Goal: Information Seeking & Learning: Learn about a topic

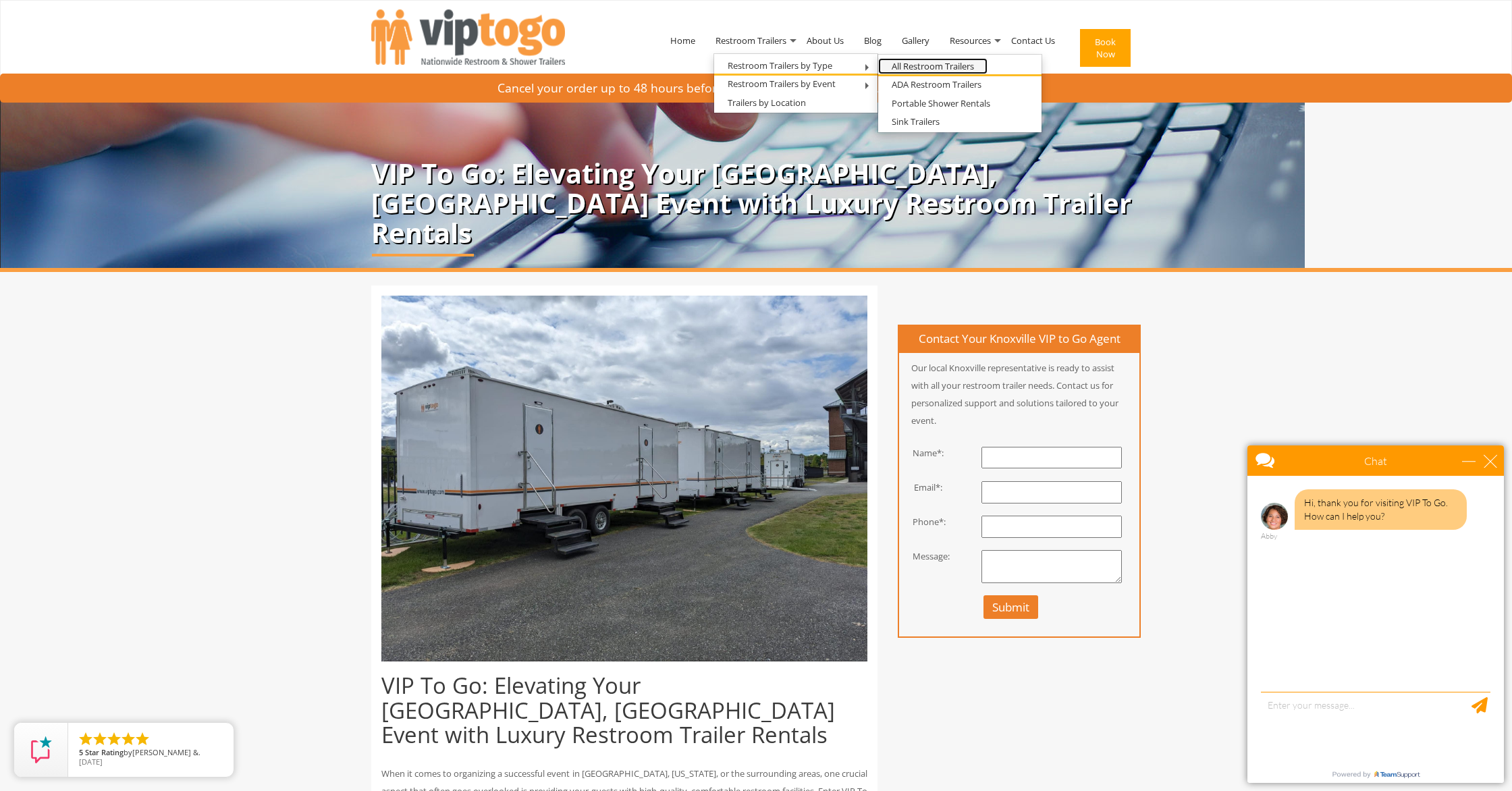
click at [905, 64] on link "All Restroom Trailers" at bounding box center [933, 66] width 110 height 16
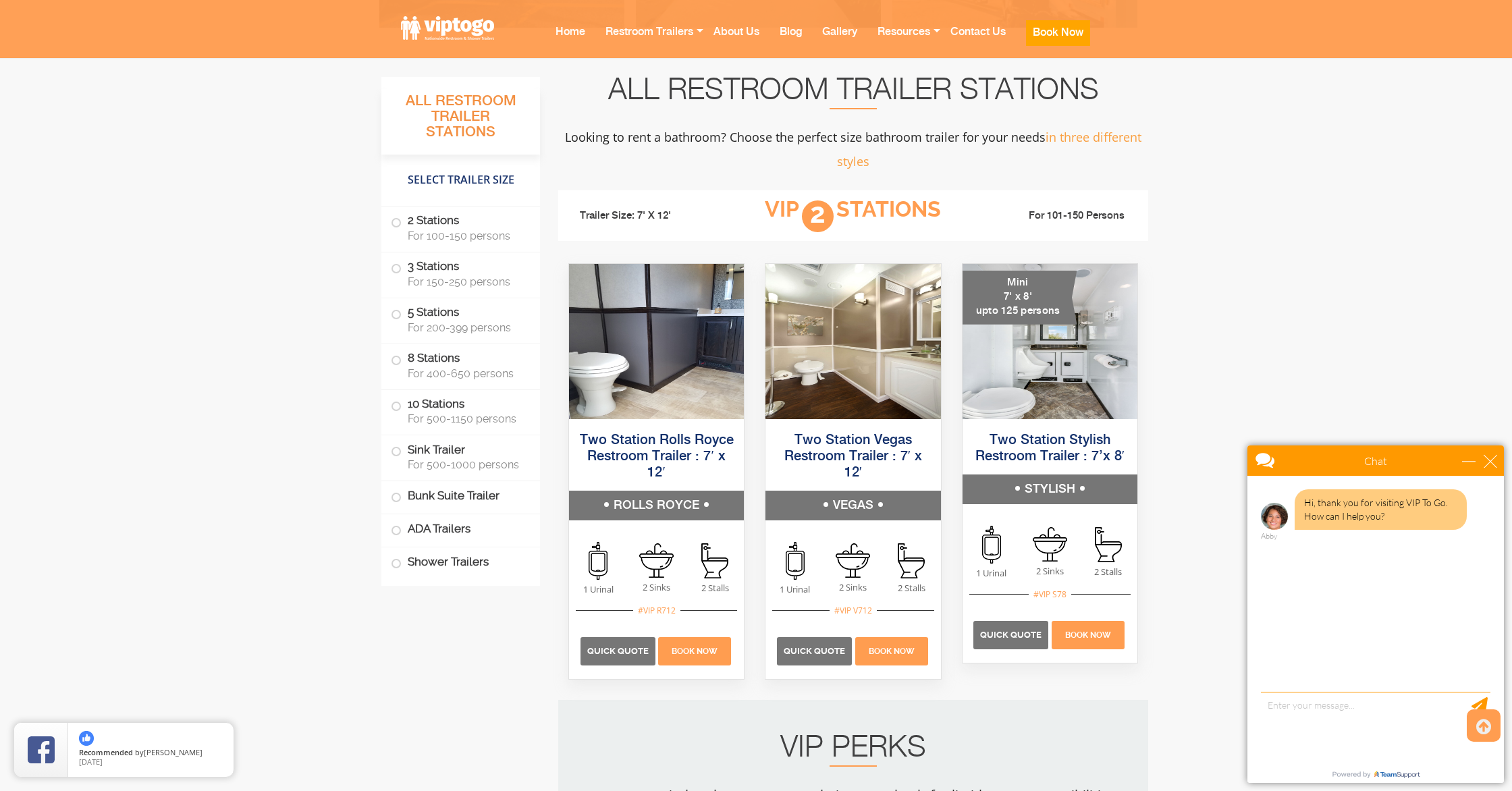
scroll to position [812, 0]
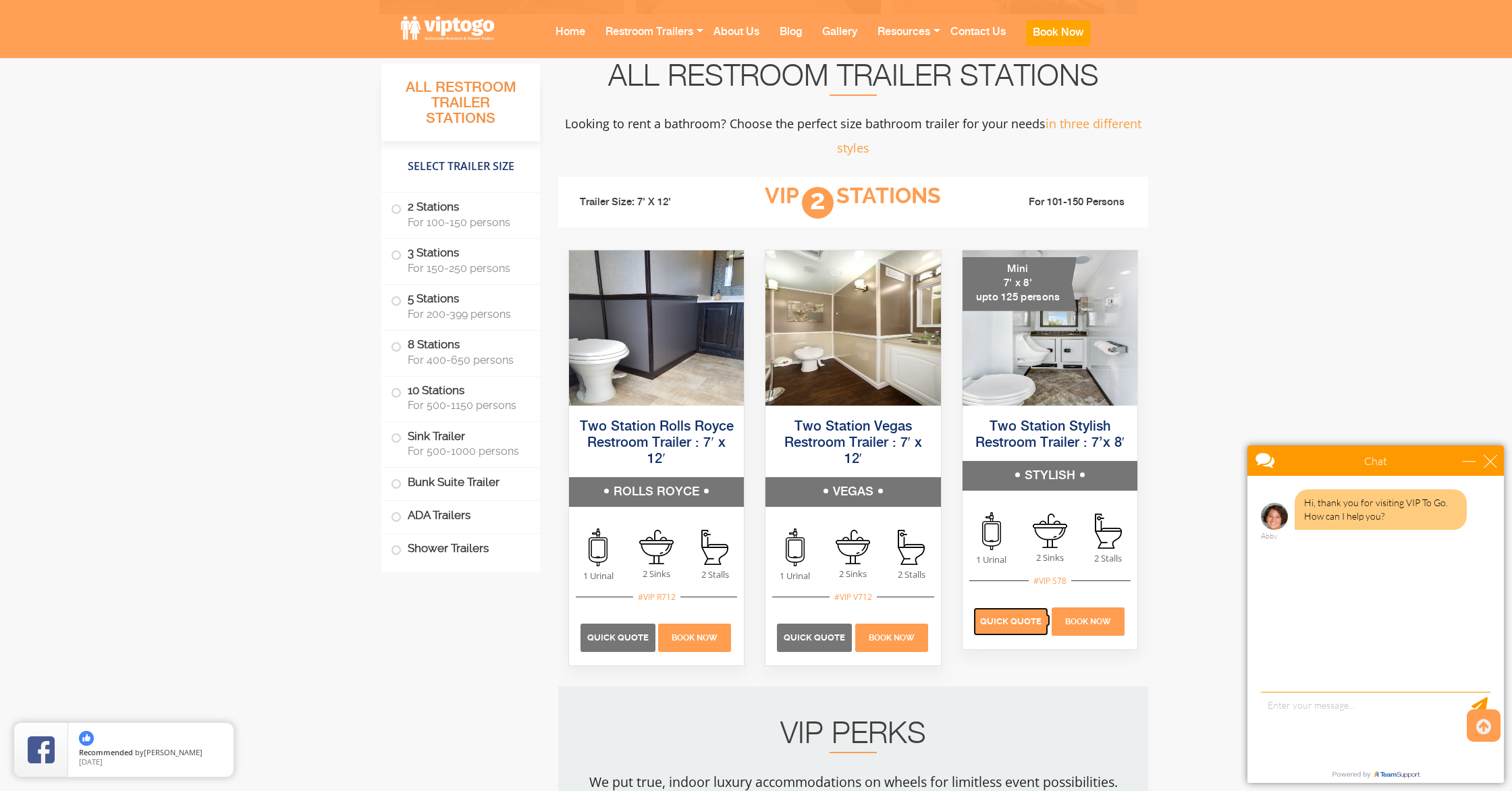
click at [1020, 622] on span "Quick Quote" at bounding box center [1010, 621] width 61 height 10
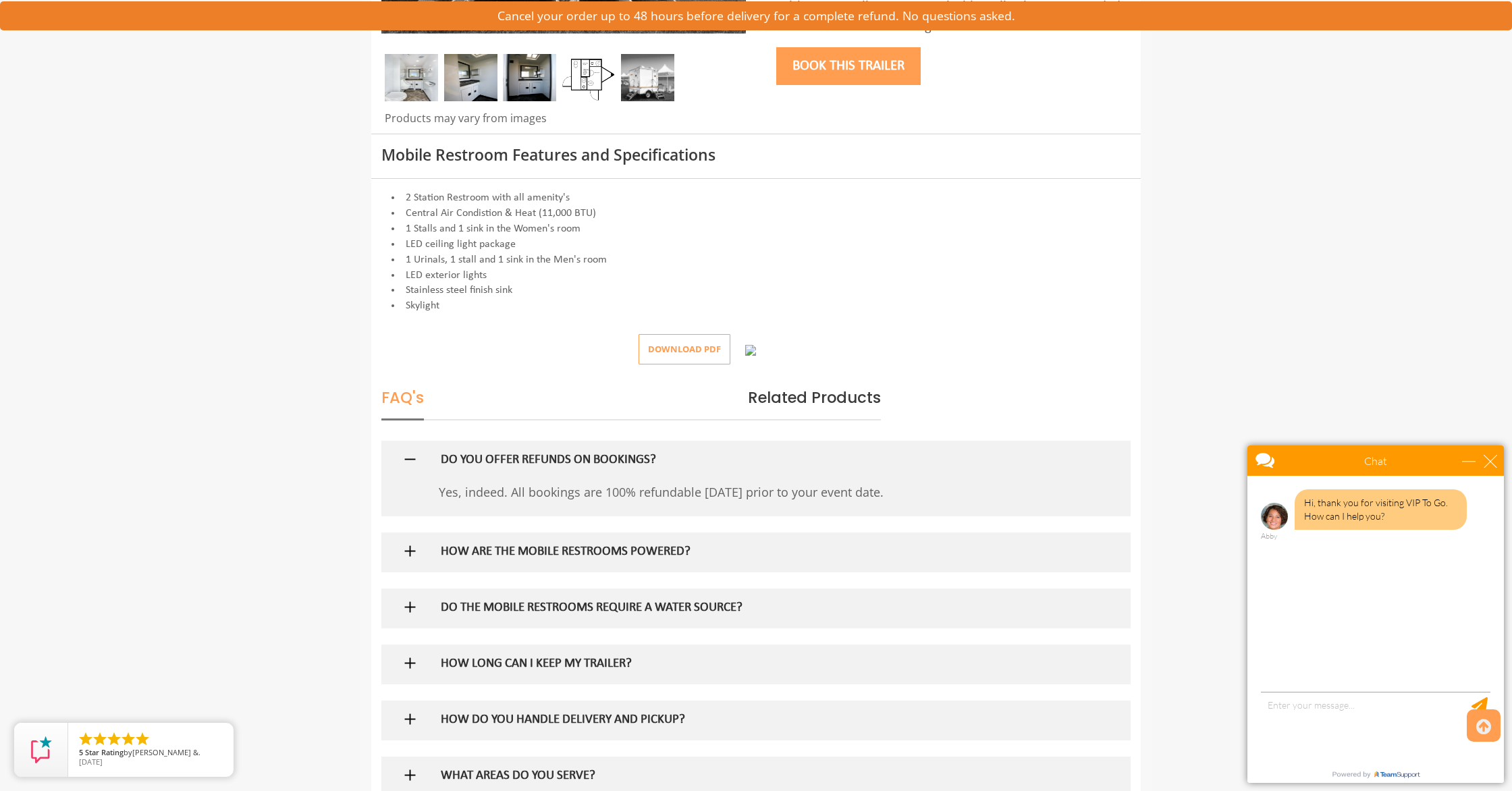
scroll to position [436, 0]
click at [520, 558] on h5 "HOW ARE THE MOBILE RESTROOMS POWERED?" at bounding box center [734, 551] width 587 height 14
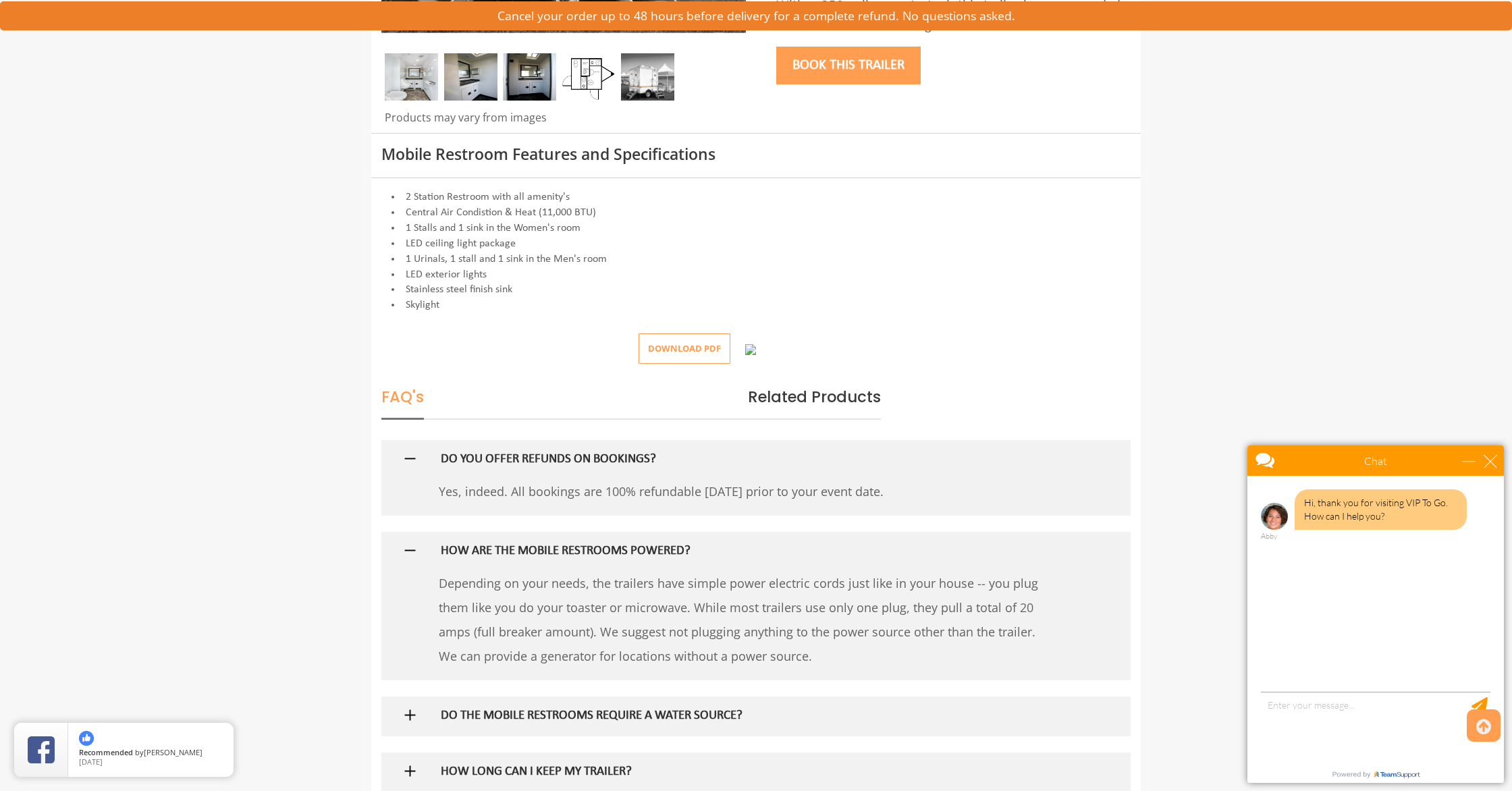
click at [522, 554] on h5 "HOW ARE THE MOBILE RESTROOMS POWERED?" at bounding box center [734, 551] width 587 height 14
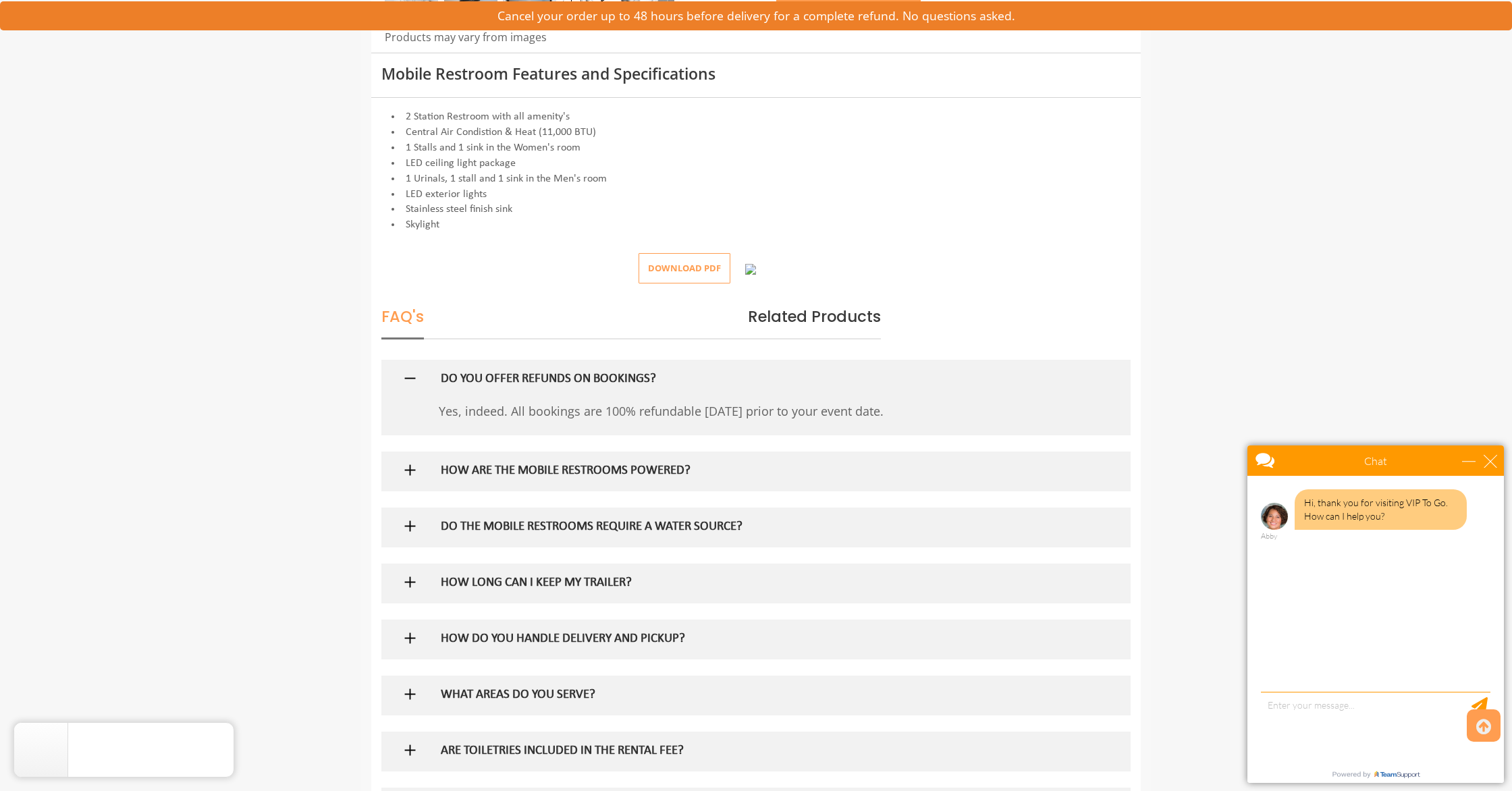
scroll to position [520, 0]
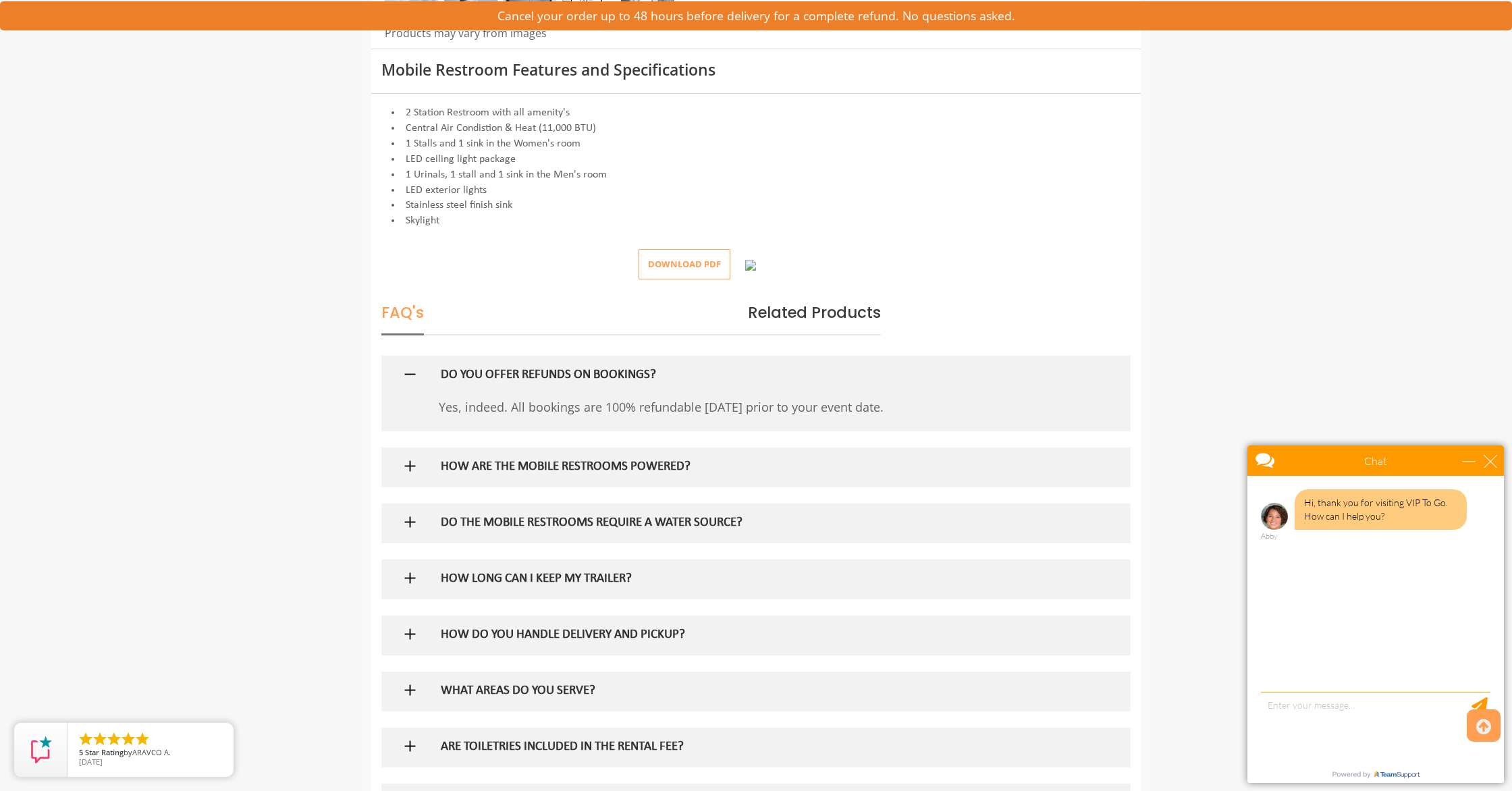
click at [544, 574] on h5 "HOW LONG CAN I KEEP MY TRAILER?" at bounding box center [734, 579] width 587 height 14
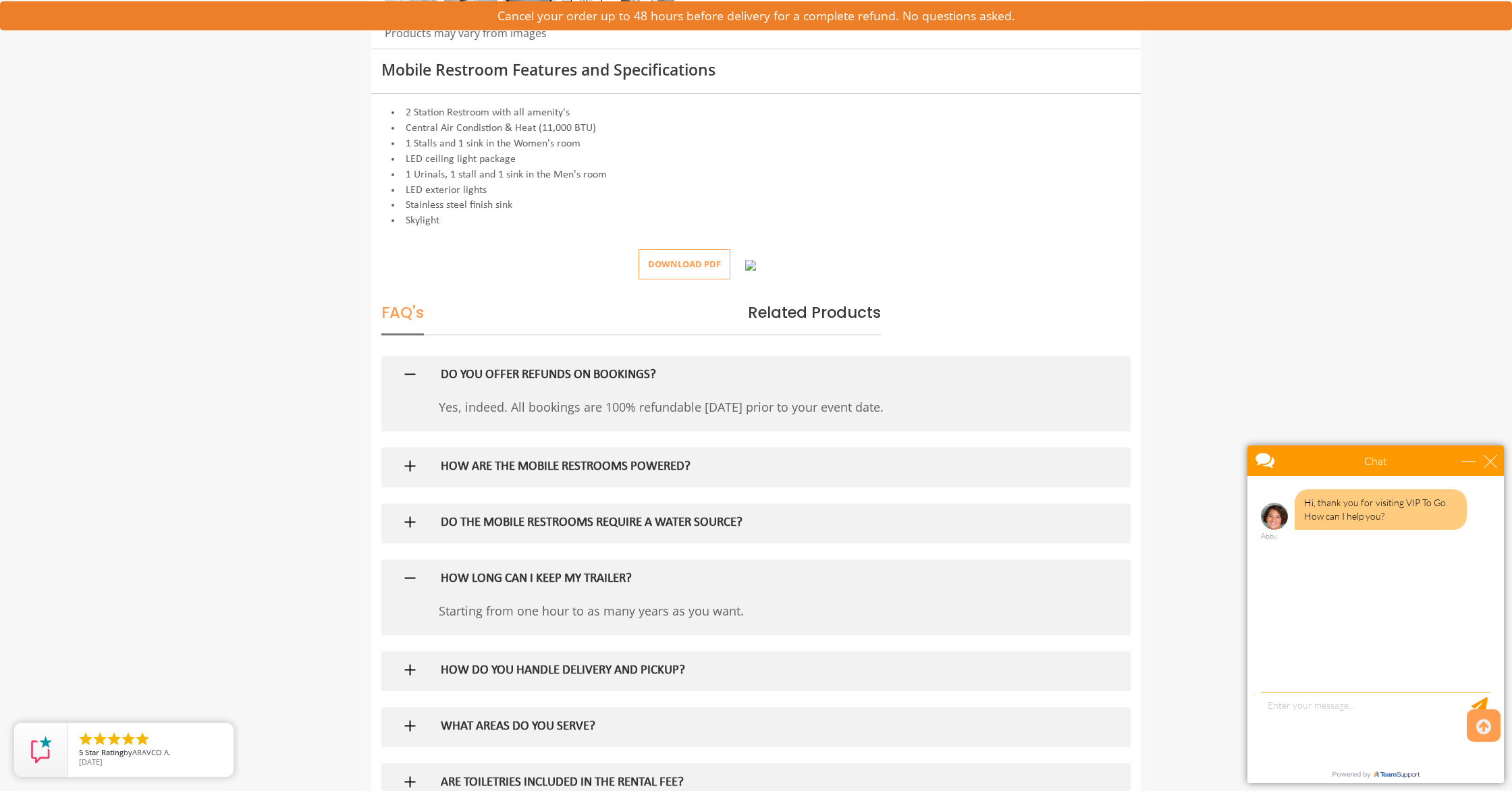
click at [544, 572] on h5 "HOW LONG CAN I KEEP MY TRAILER?" at bounding box center [734, 579] width 587 height 14
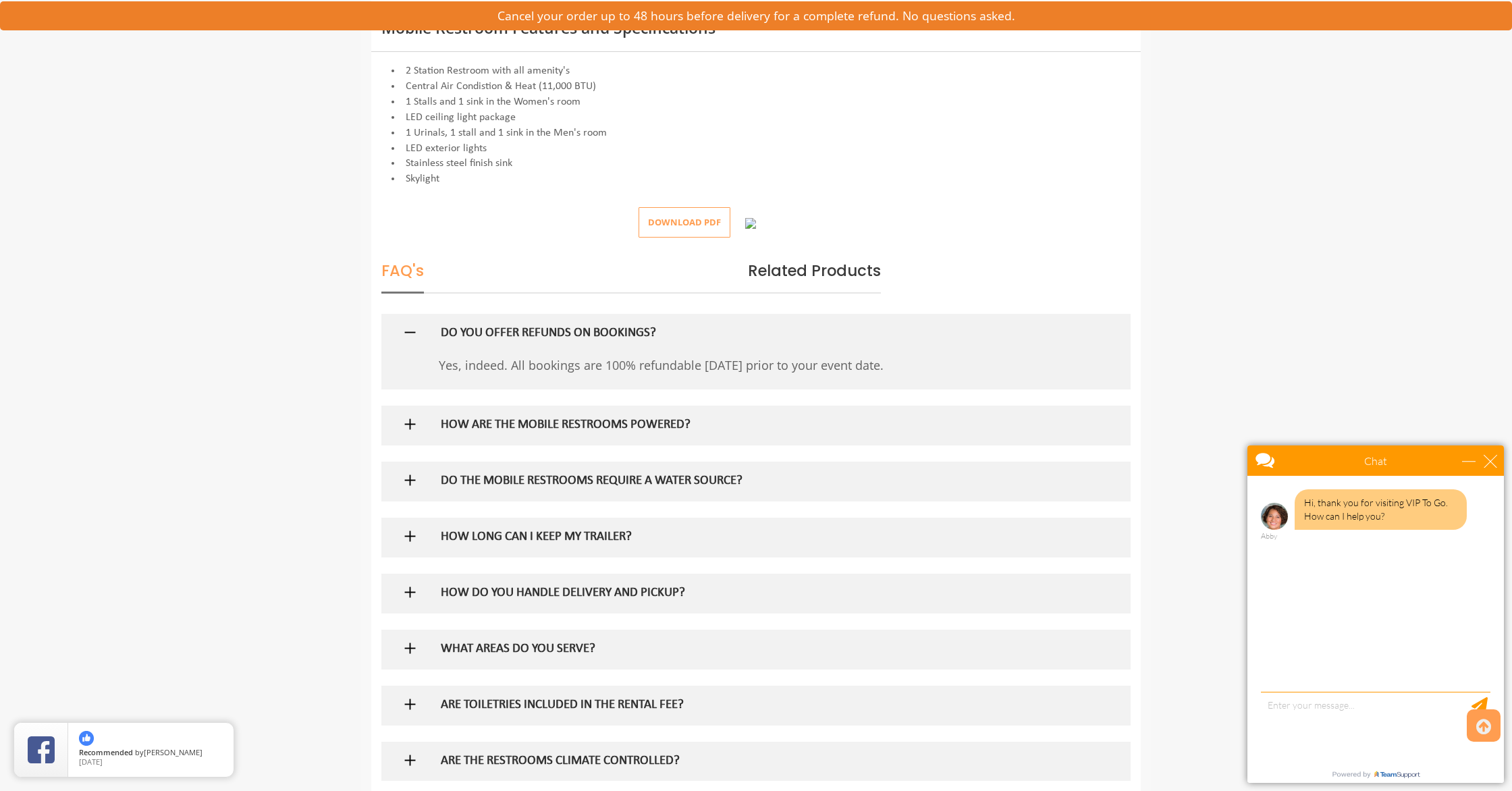
scroll to position [563, 0]
click at [545, 586] on h5 "HOW DO YOU HANDLE DELIVERY AND PICKUP?" at bounding box center [734, 591] width 587 height 14
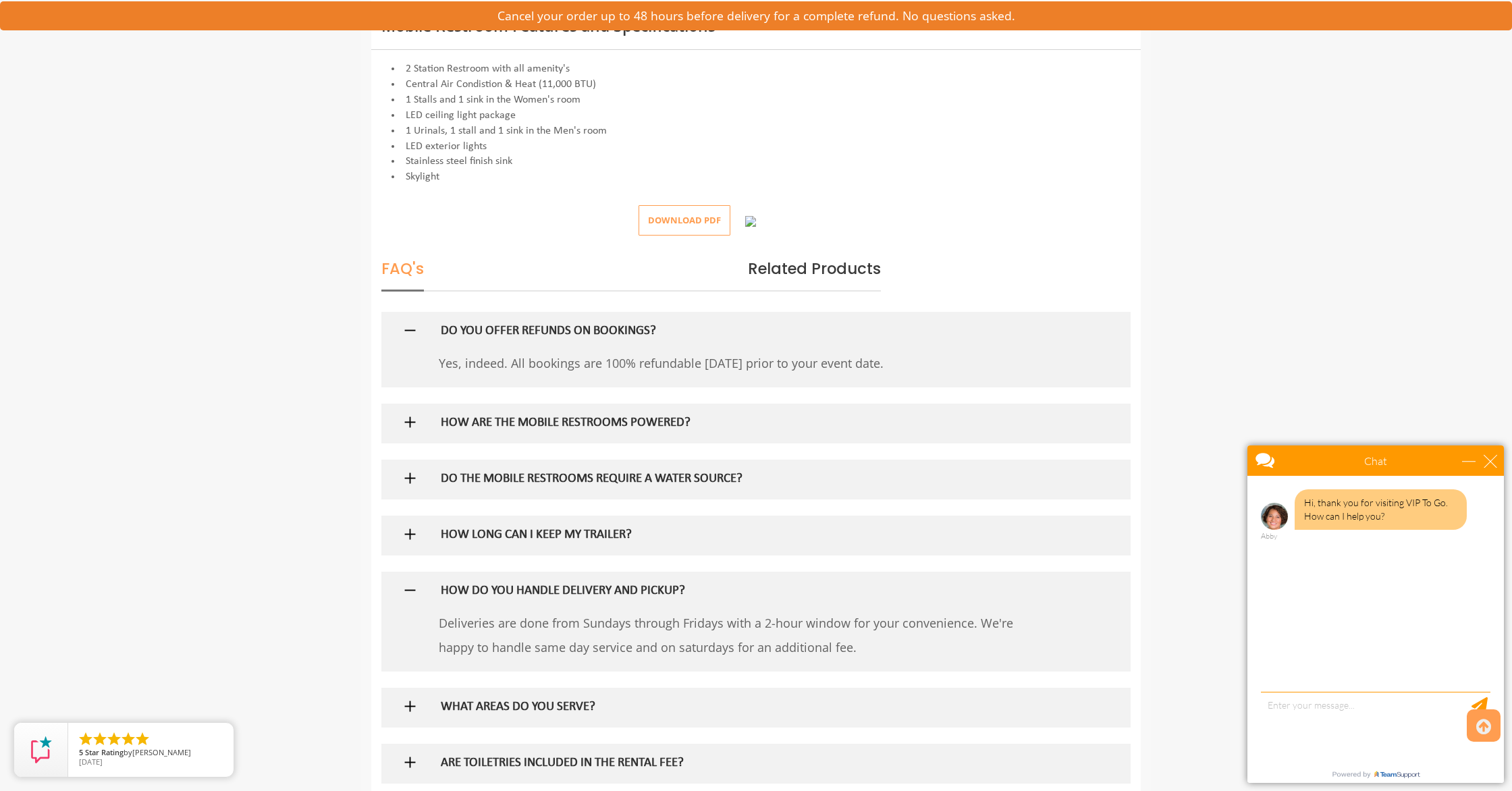
click at [545, 586] on h5 "HOW DO YOU HANDLE DELIVERY AND PICKUP?" at bounding box center [734, 591] width 587 height 14
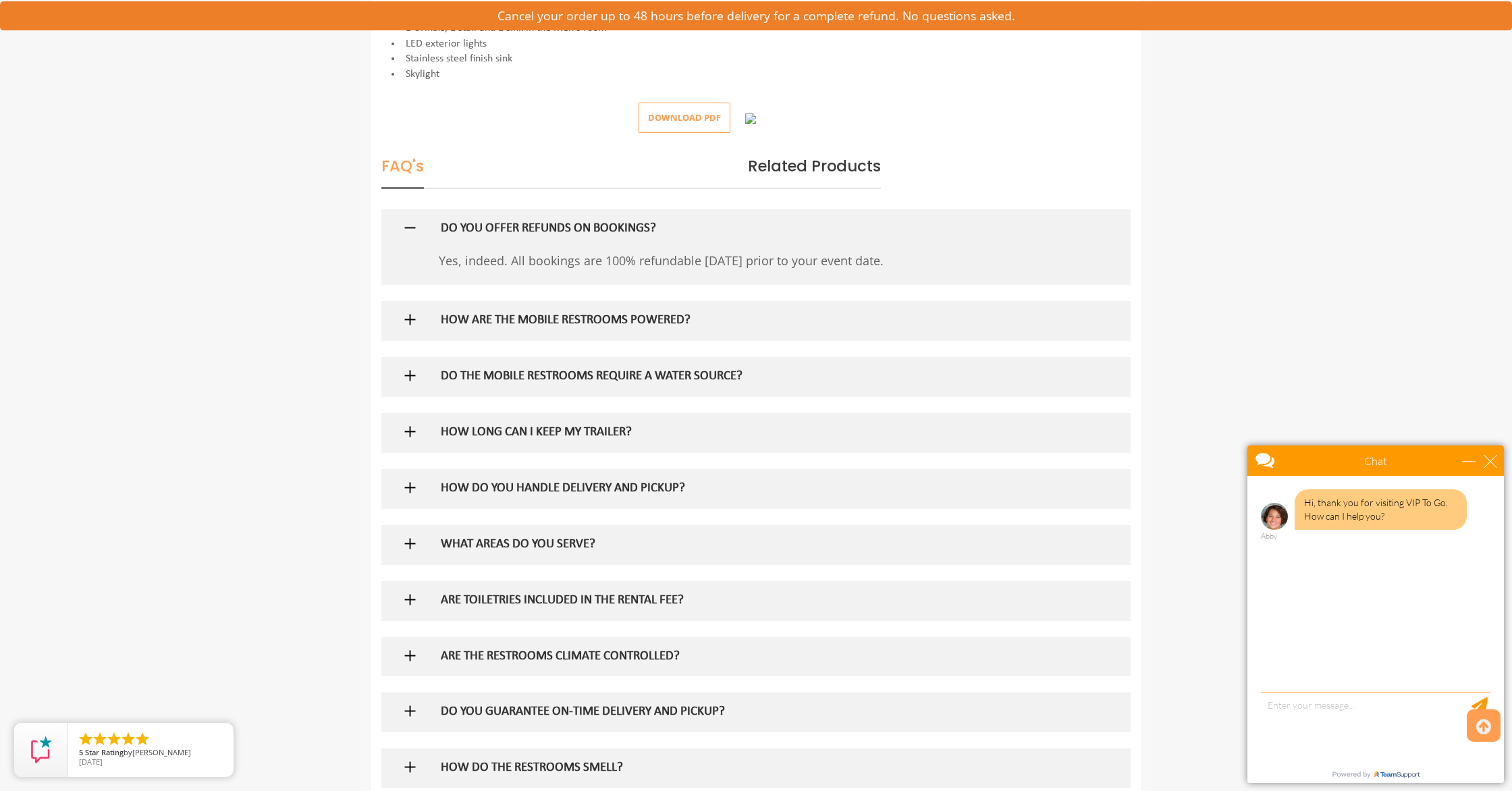
scroll to position [667, 0]
click at [529, 544] on h5 "WHAT AREAS DO YOU SERVE?" at bounding box center [734, 544] width 587 height 14
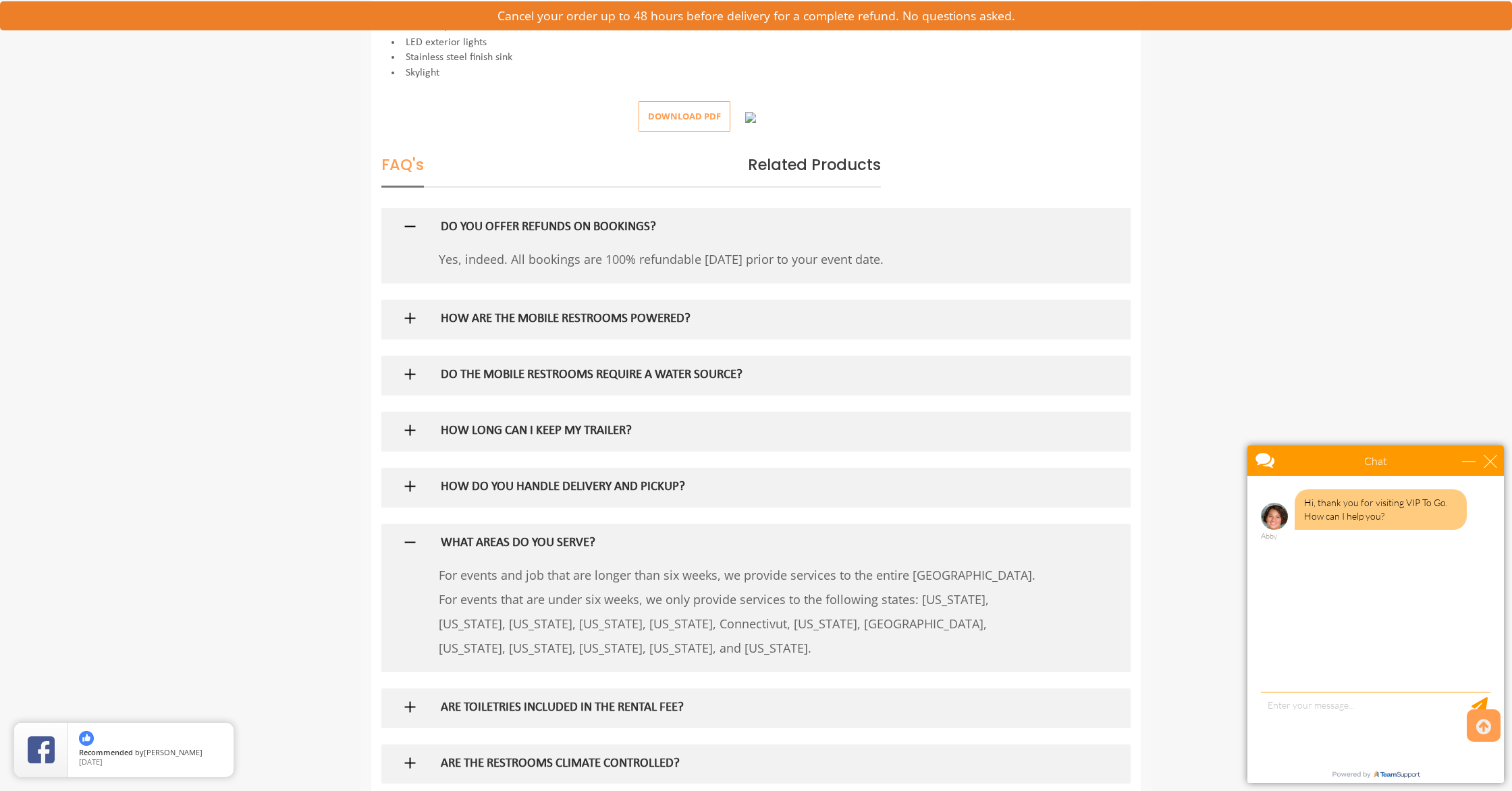
click at [526, 543] on h5 "WHAT AREAS DO YOU SERVE?" at bounding box center [734, 544] width 587 height 14
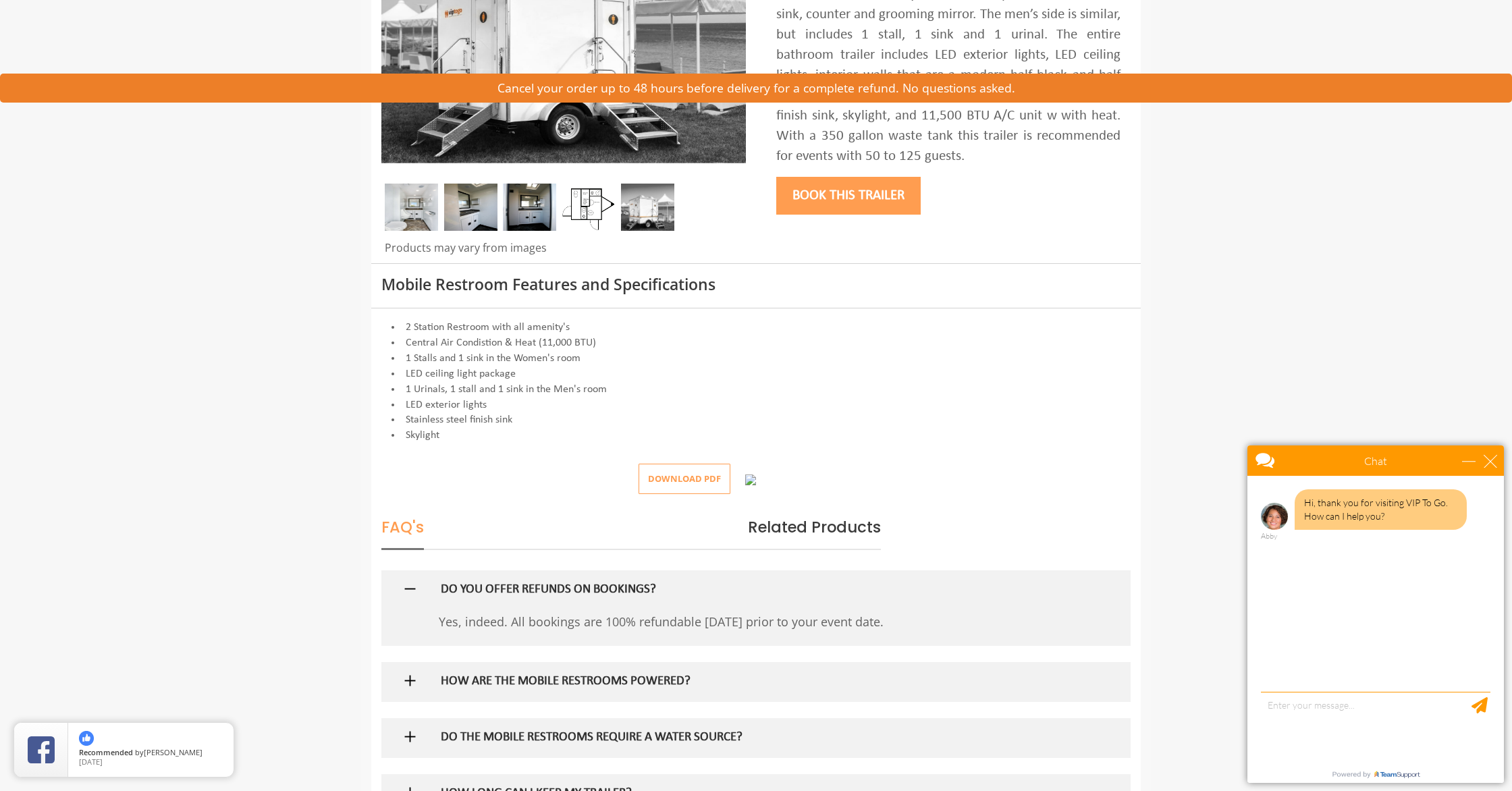
scroll to position [0, 0]
